Goal: Task Accomplishment & Management: Manage account settings

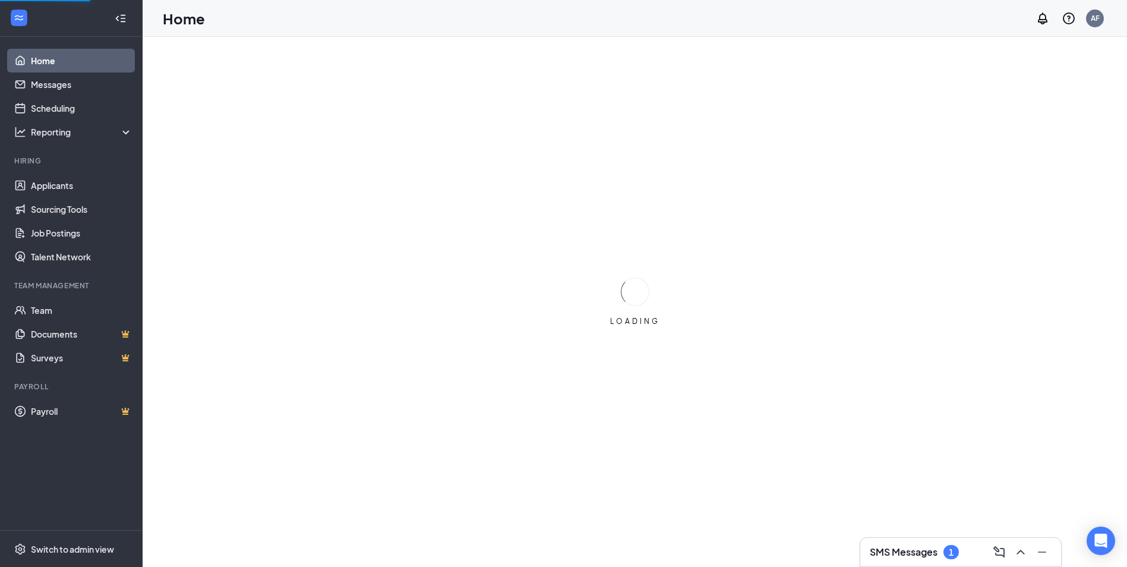
click at [564, 554] on h3 "SMS Messages" at bounding box center [904, 551] width 68 height 13
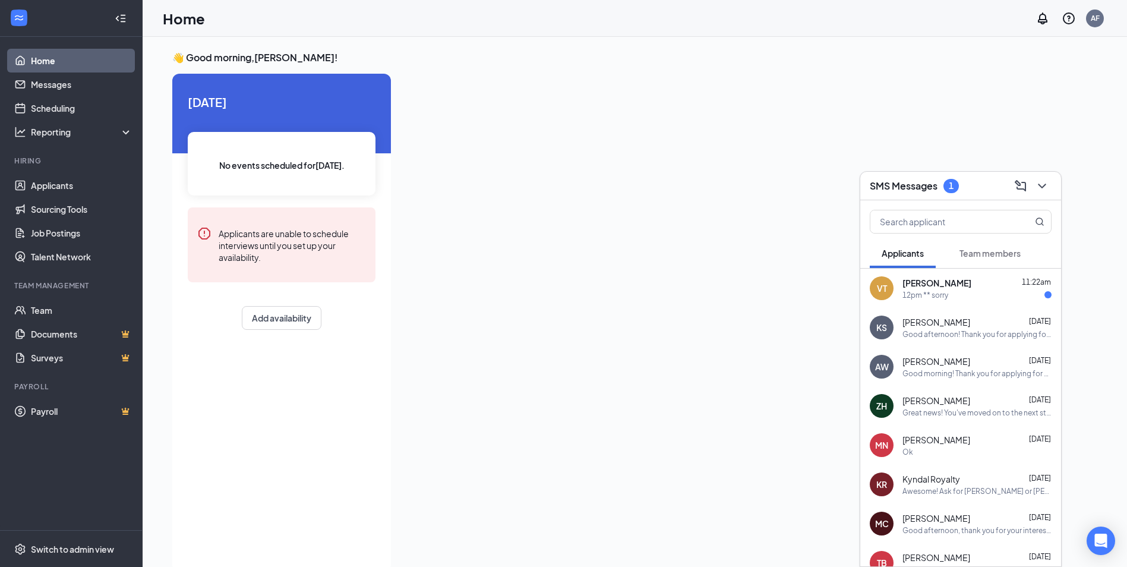
click at [564, 299] on div "12pm ** sorry" at bounding box center [976, 295] width 149 height 10
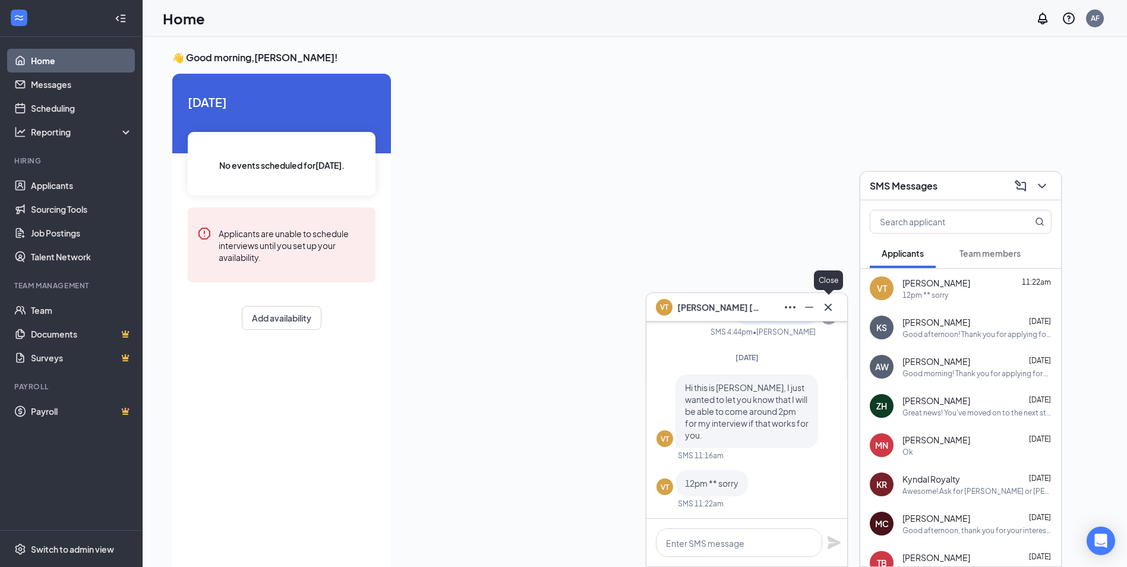
click at [564, 302] on button at bounding box center [828, 307] width 19 height 19
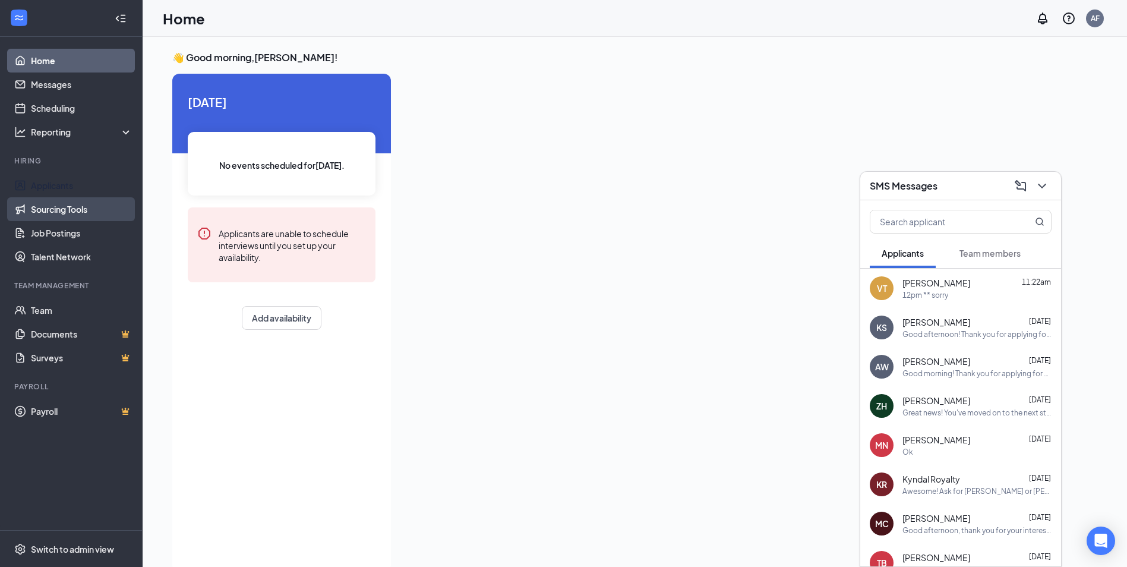
drag, startPoint x: 61, startPoint y: 191, endPoint x: 67, endPoint y: 198, distance: 9.3
click at [61, 191] on link "Applicants" at bounding box center [82, 185] width 102 height 24
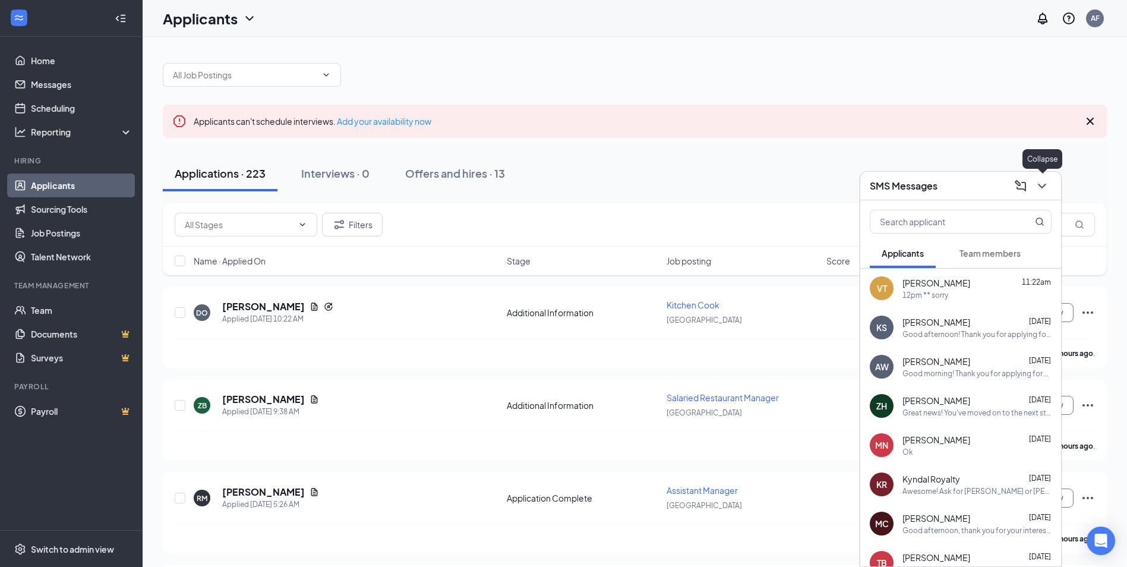
drag, startPoint x: 1046, startPoint y: 186, endPoint x: 1044, endPoint y: 192, distance: 6.6
click at [564, 192] on icon "ChevronDown" at bounding box center [1042, 186] width 14 height 14
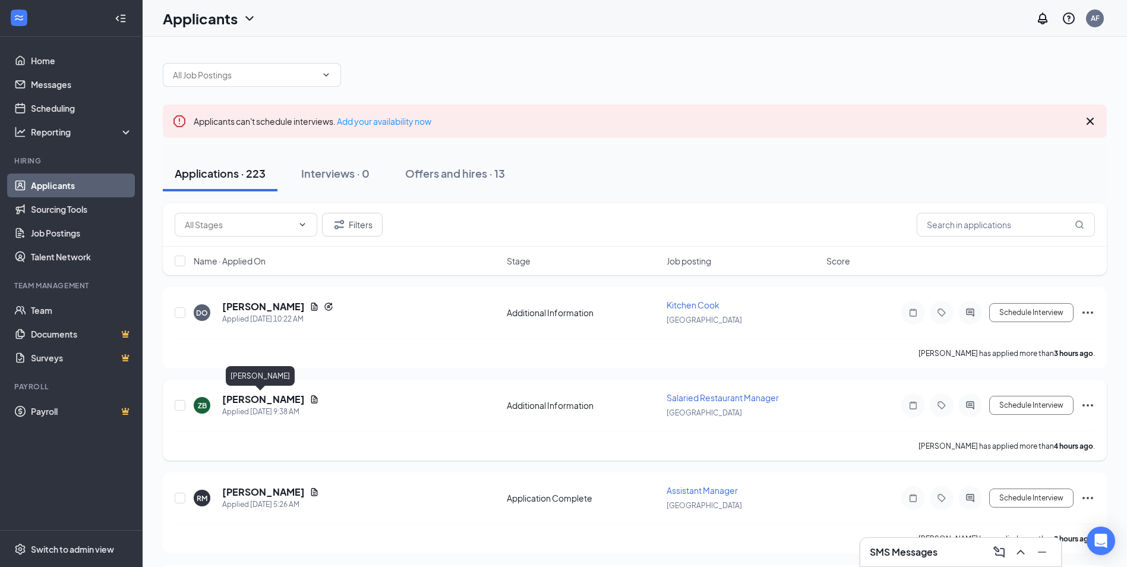
click at [247, 393] on h5 "[PERSON_NAME]" at bounding box center [263, 399] width 83 height 13
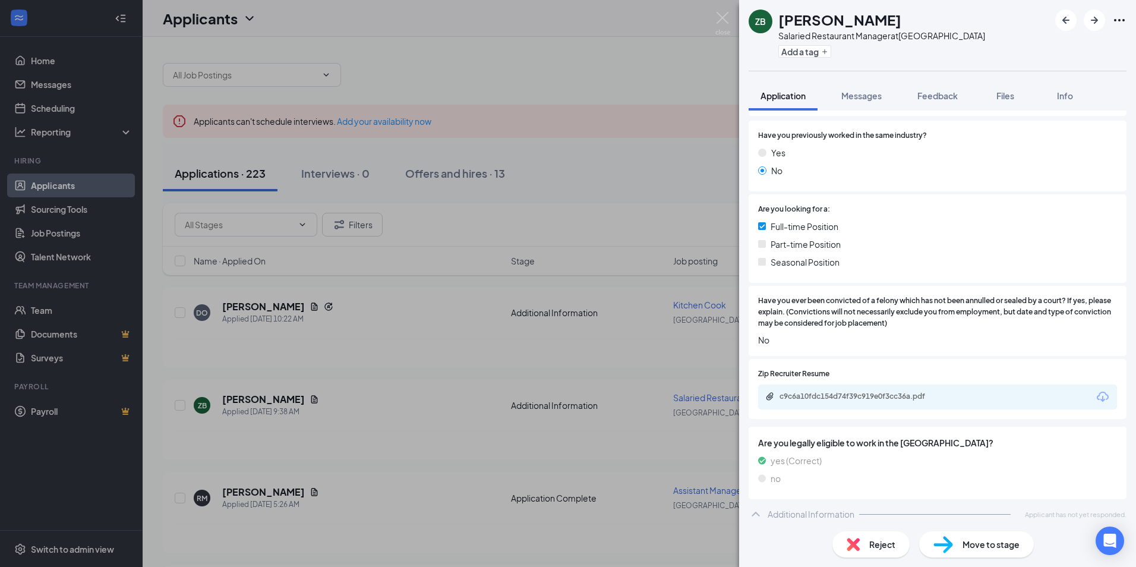
scroll to position [169, 0]
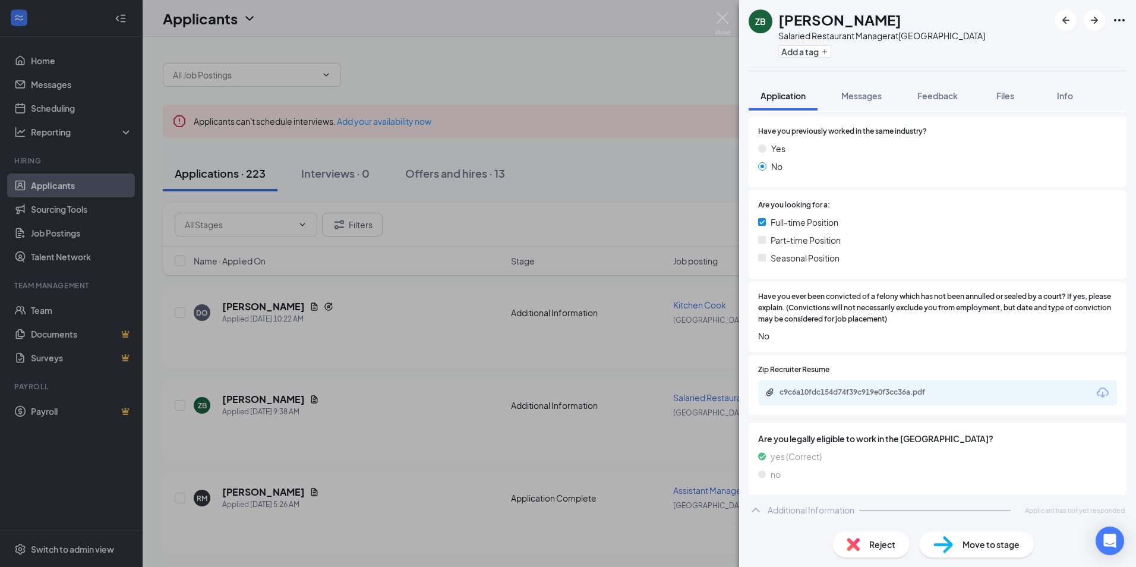
click at [564, 393] on icon "Download" at bounding box center [1102, 393] width 14 height 14
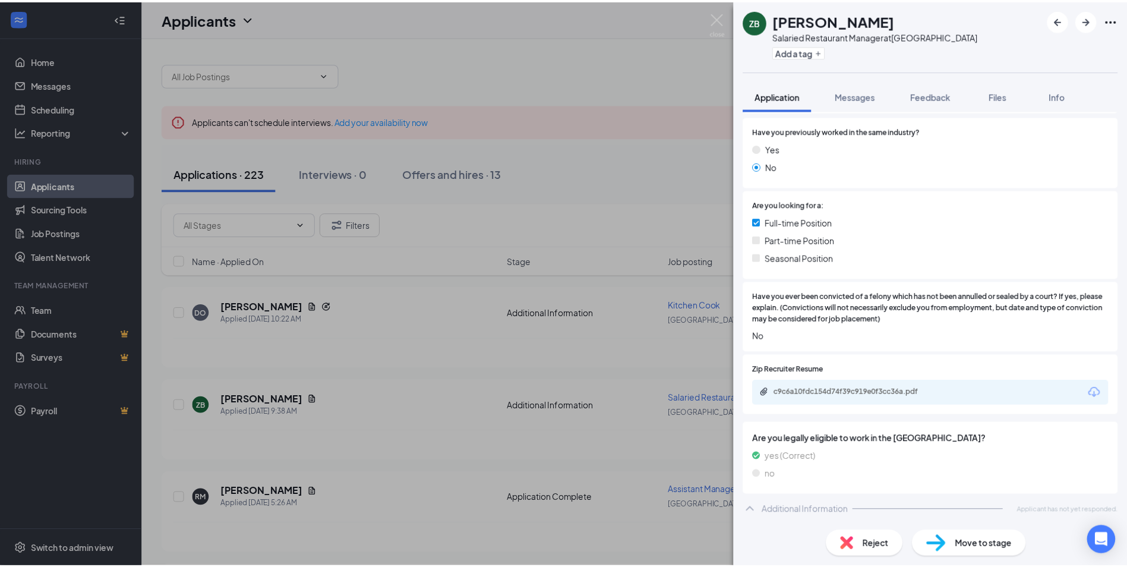
scroll to position [165, 0]
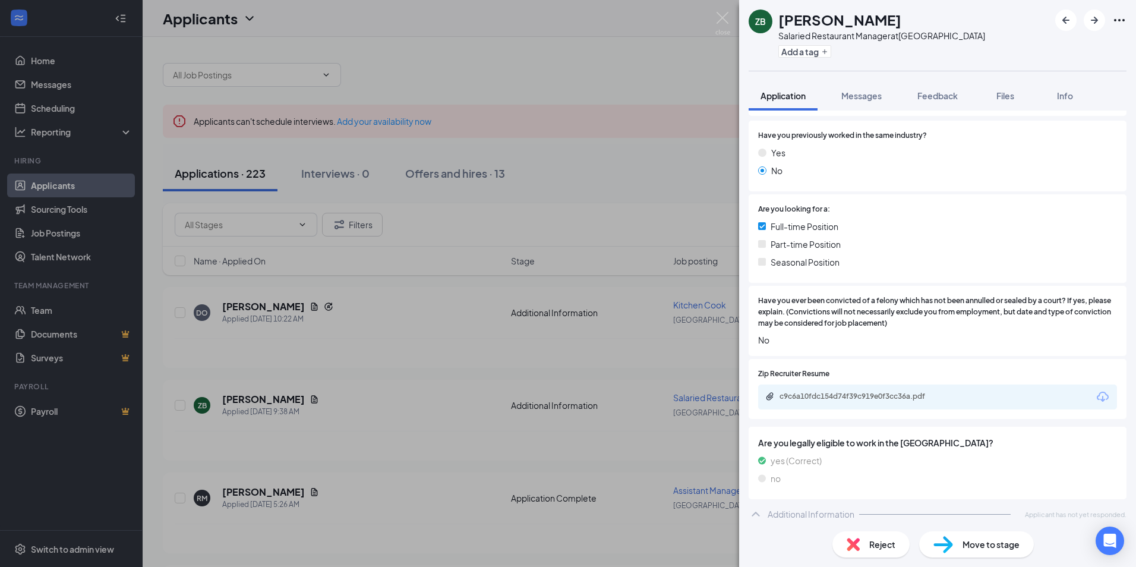
click at [564, 220] on div "ZB [PERSON_NAME] Salaried Restaurant Manager at [GEOGRAPHIC_DATA] Add a tag App…" at bounding box center [568, 283] width 1136 height 567
